Goal: Task Accomplishment & Management: Manage account settings

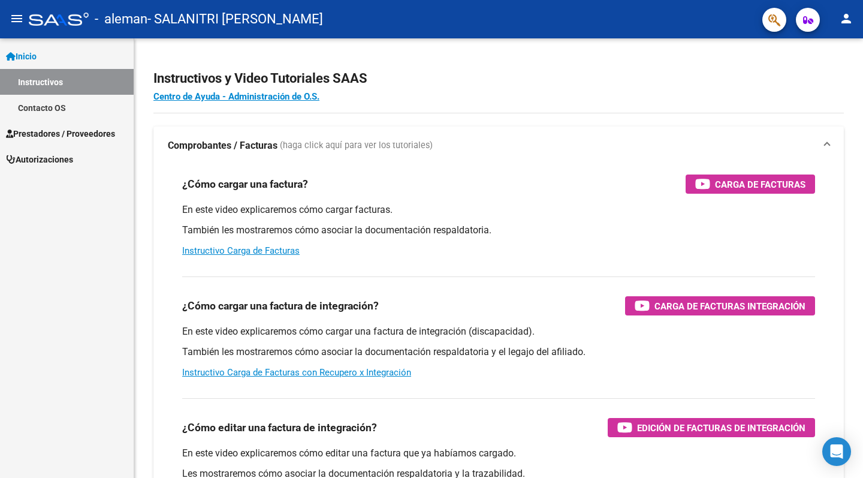
click at [44, 133] on span "Prestadores / Proveedores" at bounding box center [60, 133] width 109 height 13
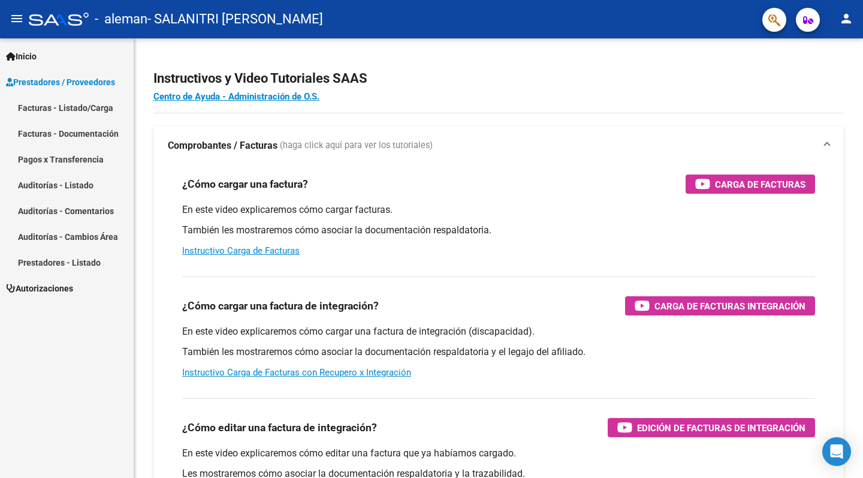
click at [78, 110] on link "Facturas - Listado/Carga" at bounding box center [67, 108] width 134 height 26
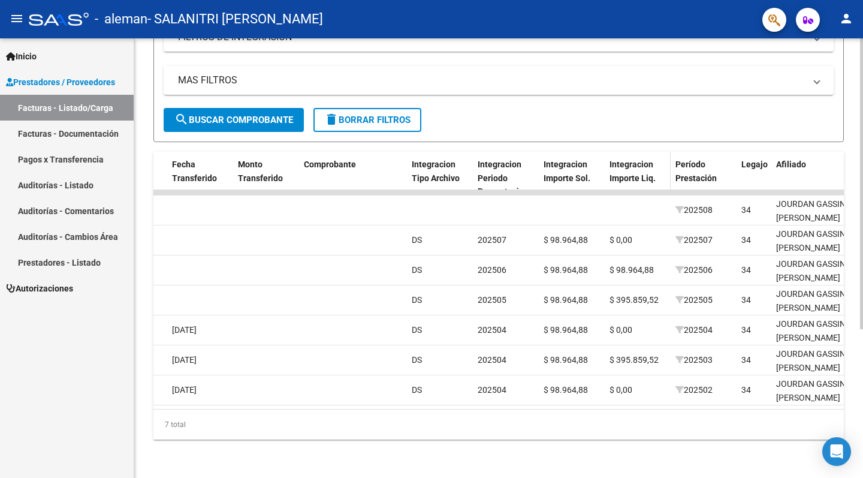
click at [636, 166] on span "Integracion Importe Liq." at bounding box center [632, 170] width 46 height 23
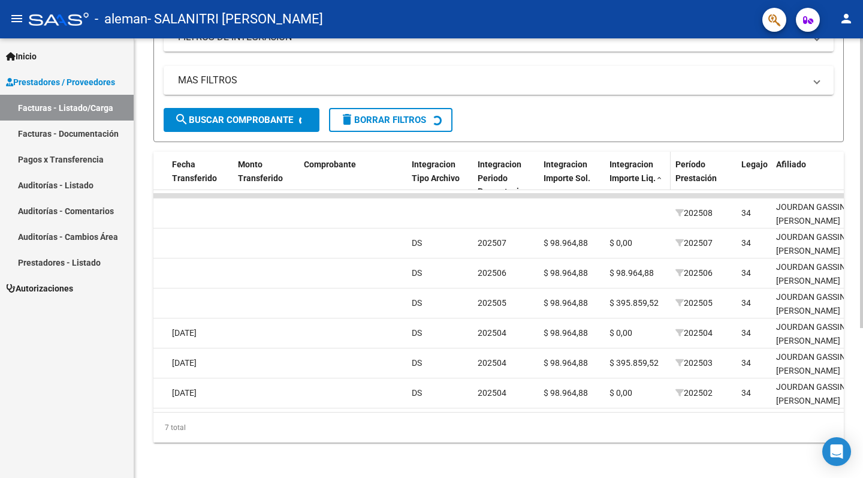
click at [636, 171] on div "Integracion Importe Liq." at bounding box center [637, 172] width 56 height 28
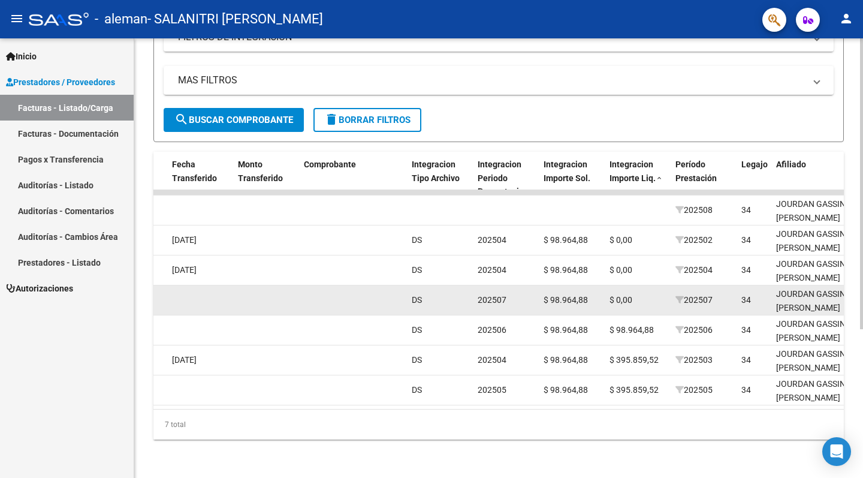
click at [735, 308] on datatable-body-cell "202507" at bounding box center [703, 299] width 66 height 29
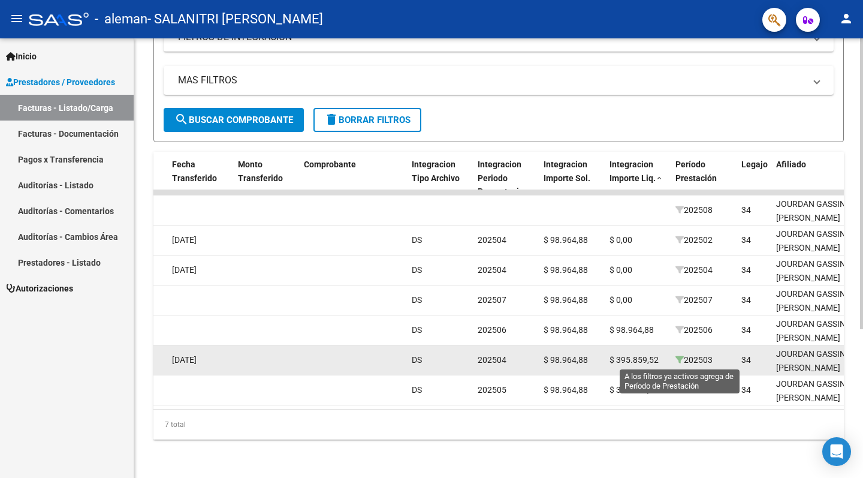
click at [676, 362] on icon at bounding box center [679, 359] width 8 height 8
type input "202503"
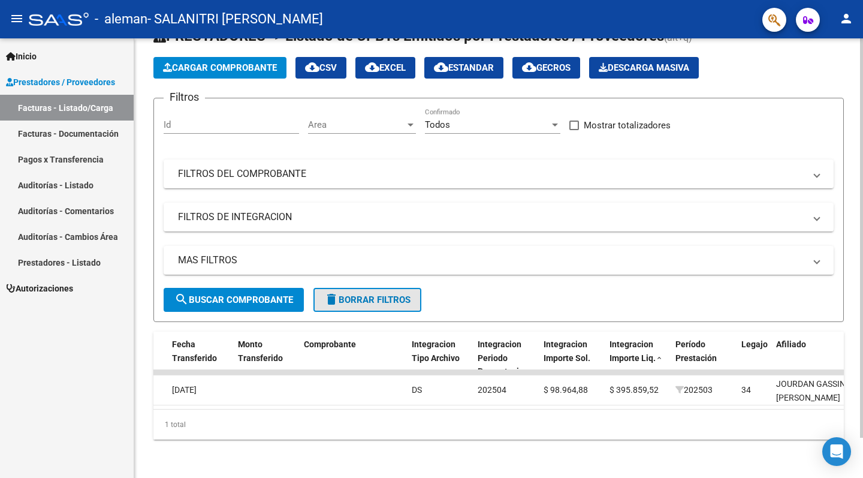
click at [346, 300] on span "delete Borrar Filtros" at bounding box center [367, 299] width 86 height 11
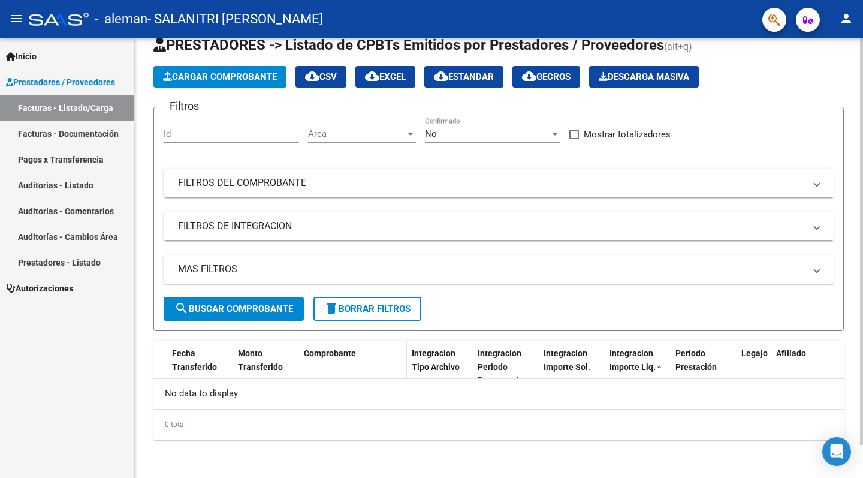
scroll to position [35, 0]
click at [48, 125] on link "Facturas - Documentación" at bounding box center [67, 133] width 134 height 26
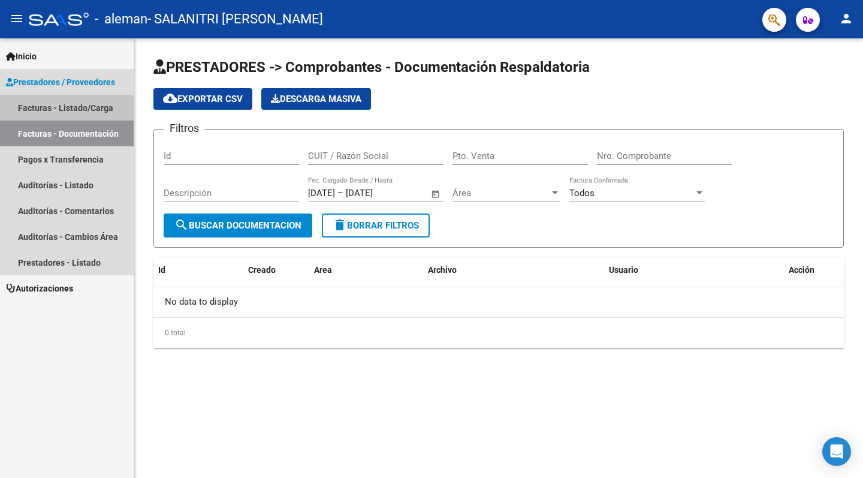
click at [54, 110] on link "Facturas - Listado/Carga" at bounding box center [67, 108] width 134 height 26
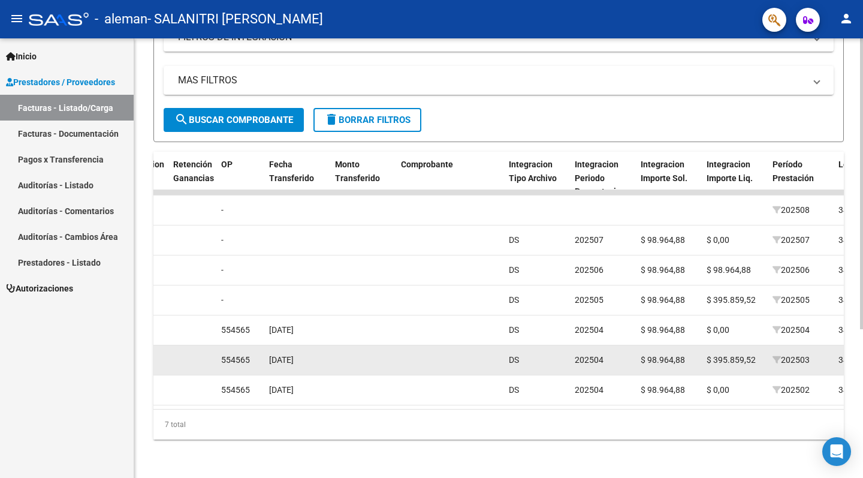
scroll to position [0, 1002]
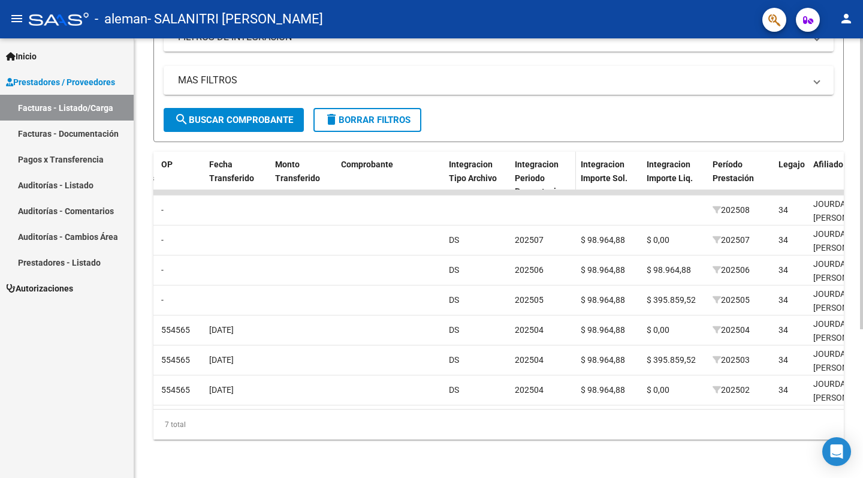
click at [534, 182] on span "Integracion Periodo Presentacion" at bounding box center [540, 177] width 51 height 37
click at [538, 173] on span "Integracion Periodo Presentacion" at bounding box center [540, 177] width 51 height 37
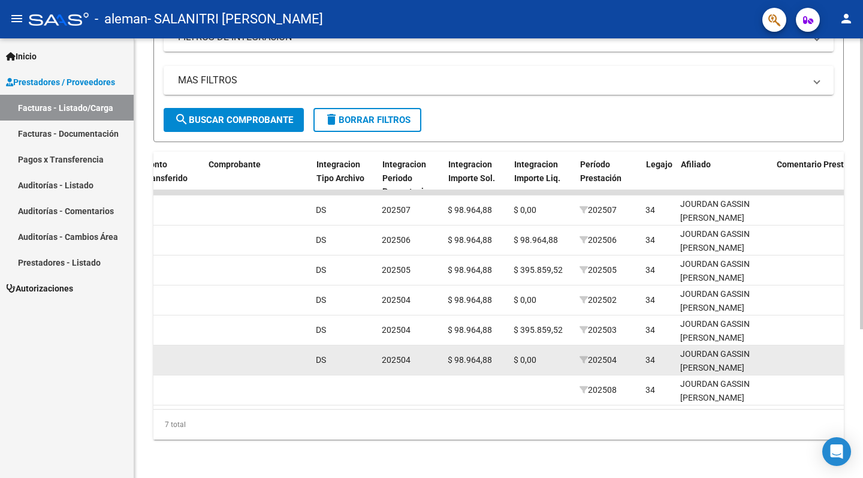
scroll to position [0, 1137]
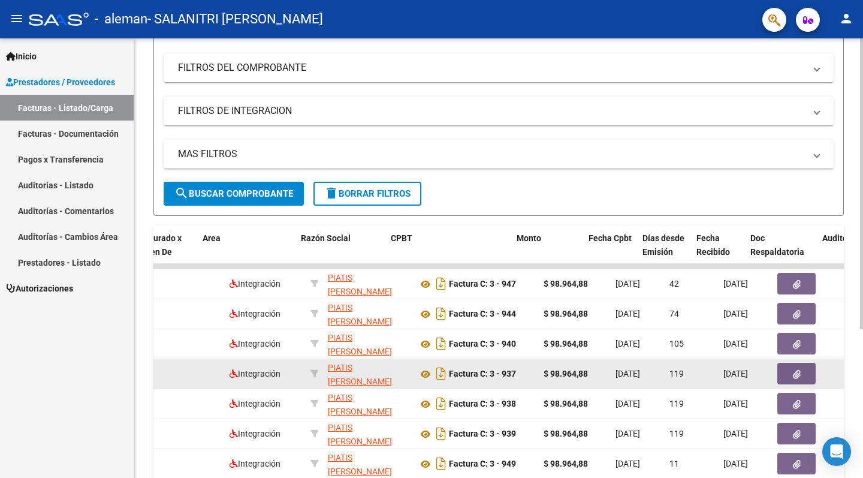
scroll to position [0, 218]
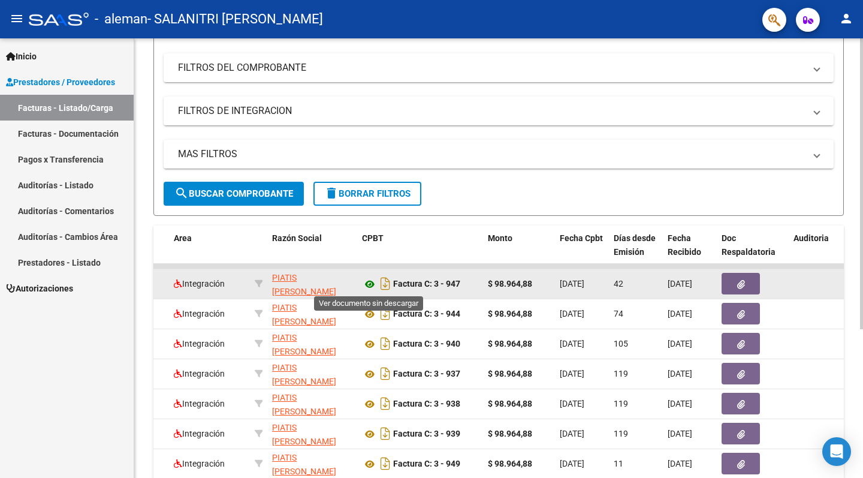
click at [369, 284] on icon at bounding box center [370, 284] width 16 height 14
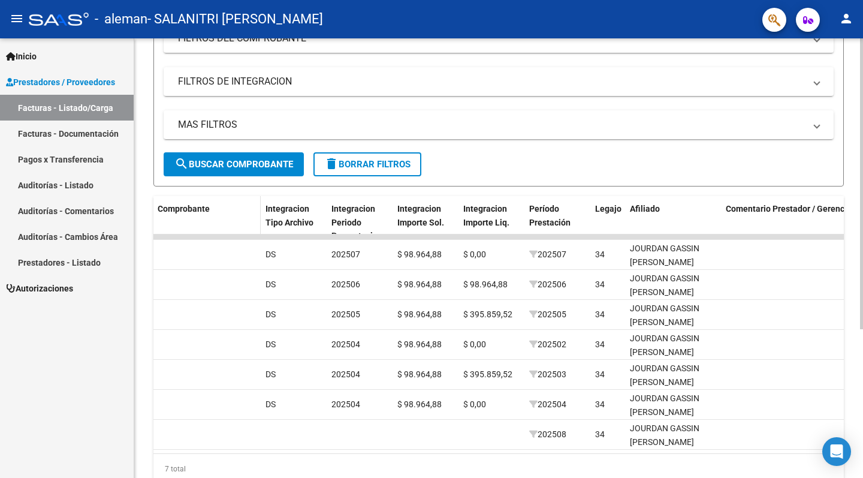
scroll to position [181, 0]
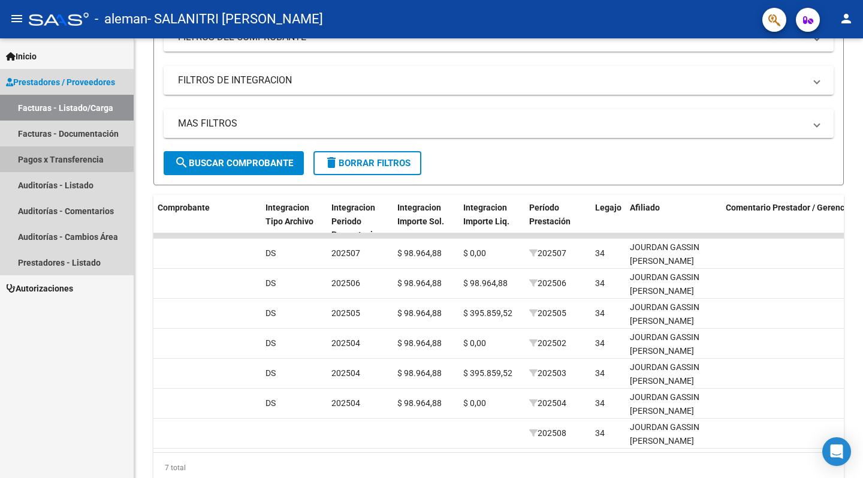
click at [52, 158] on link "Pagos x Transferencia" at bounding box center [67, 159] width 134 height 26
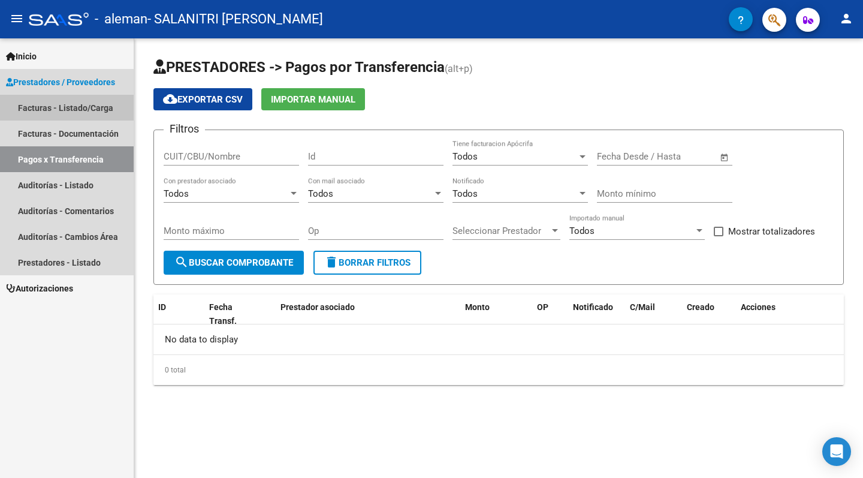
click at [51, 107] on link "Facturas - Listado/Carga" at bounding box center [67, 108] width 134 height 26
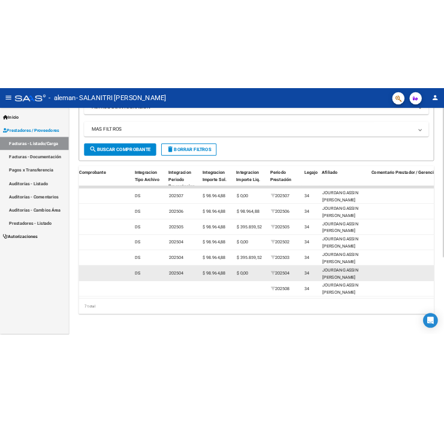
scroll to position [0, 1200]
